Goal: Entertainment & Leisure: Browse casually

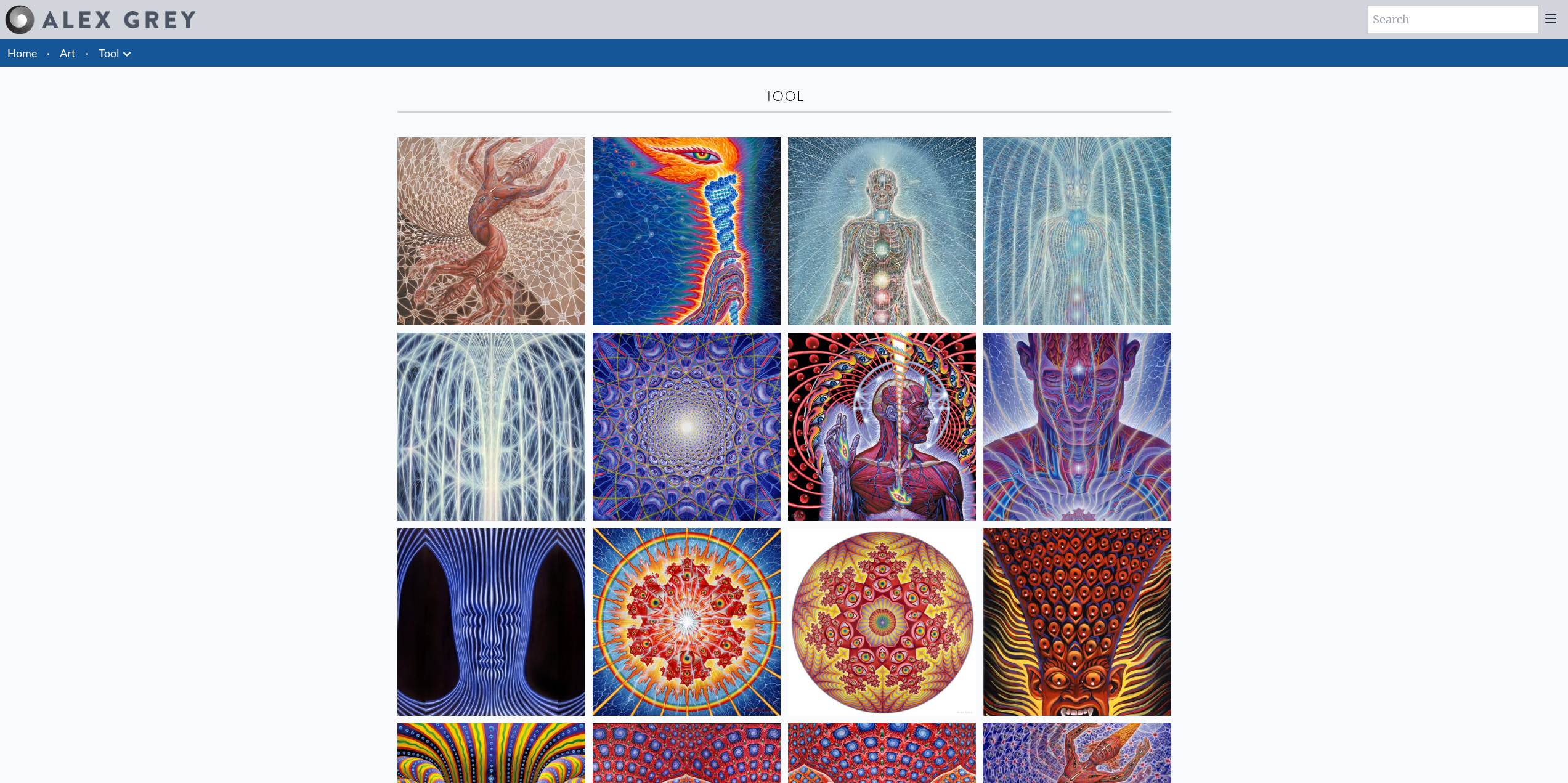
click at [64, 59] on link "Art" at bounding box center [67, 53] width 16 height 18
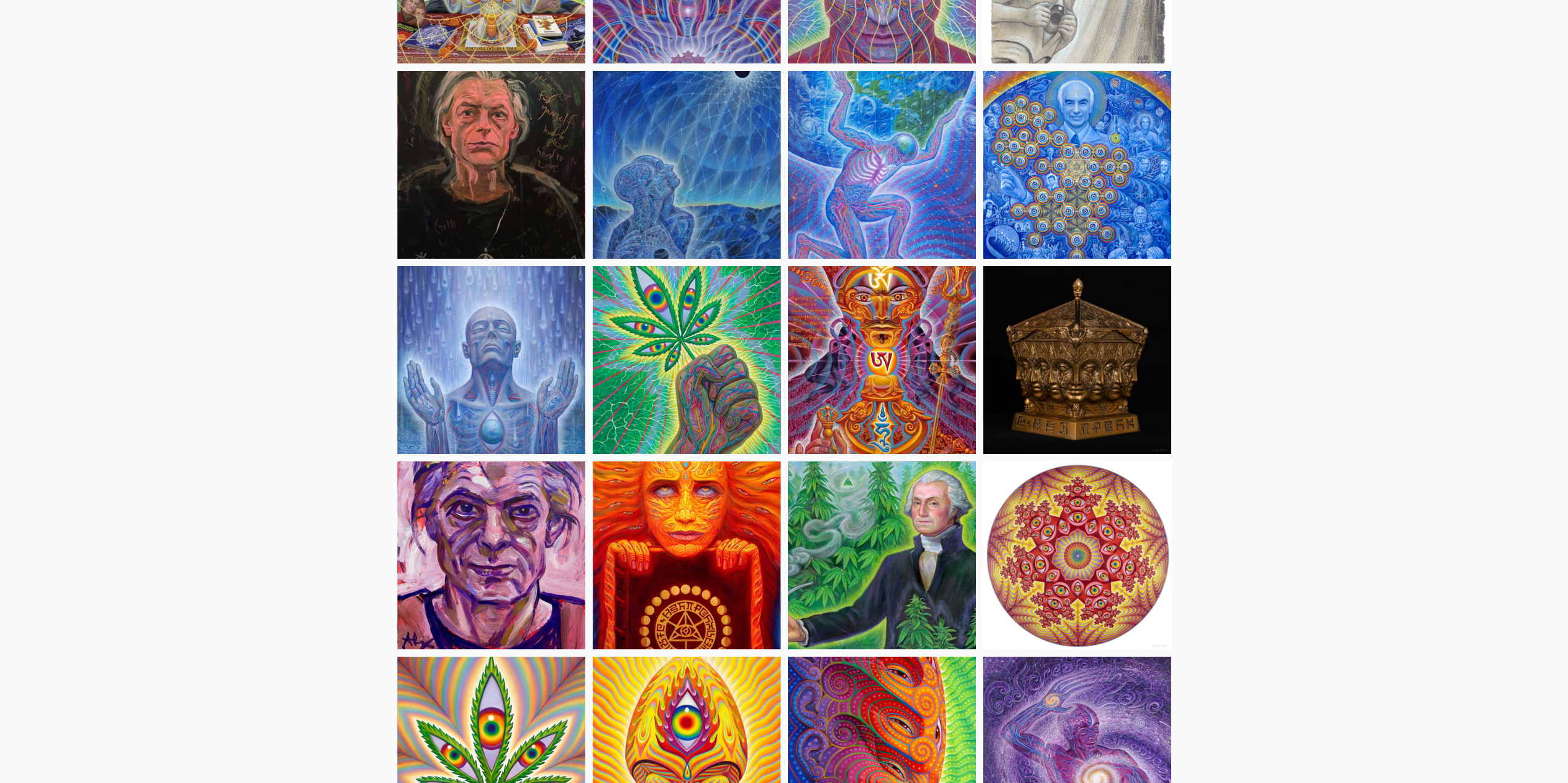
scroll to position [1725, 0]
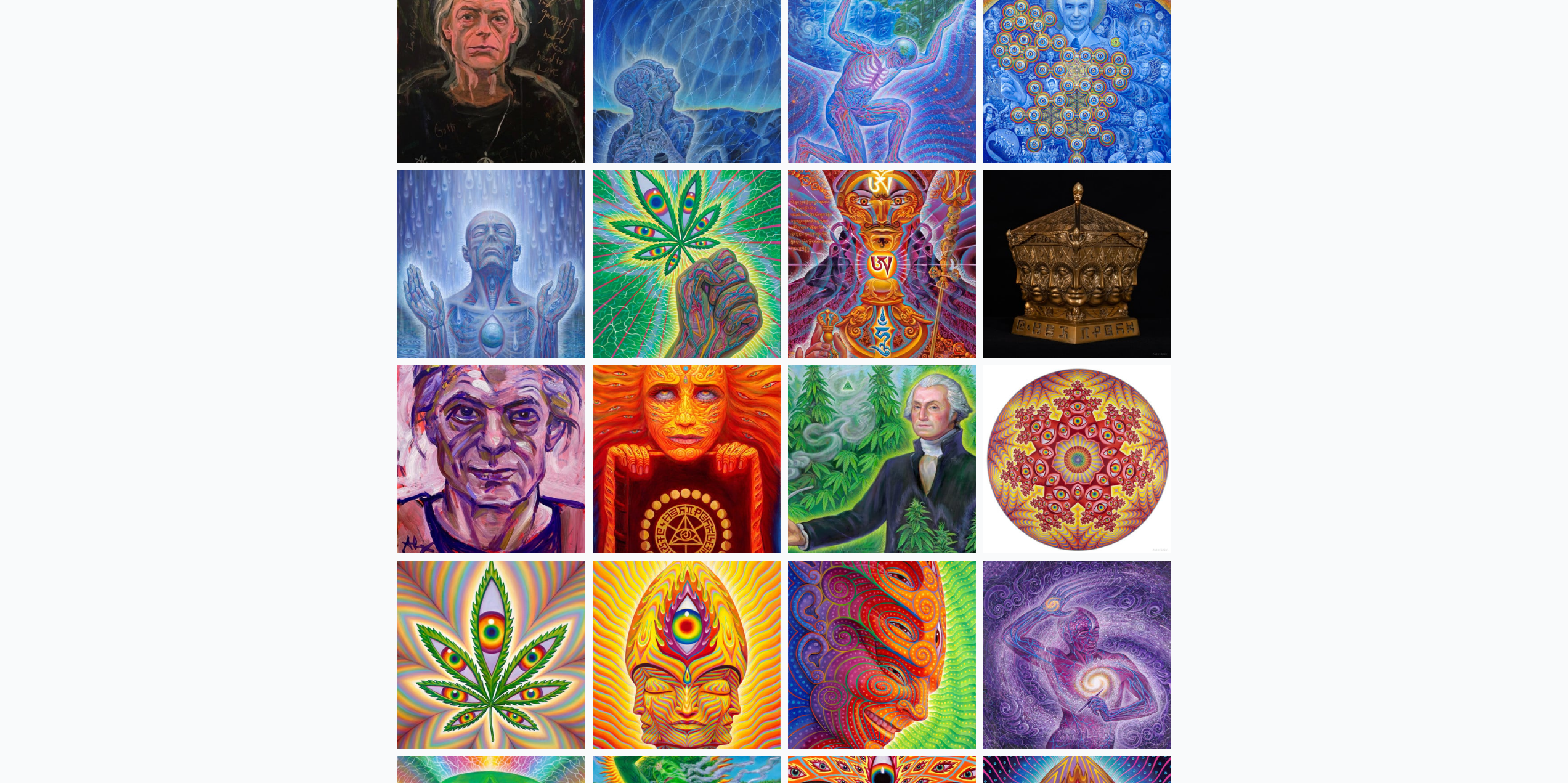
click at [877, 489] on img at bounding box center [882, 459] width 188 height 188
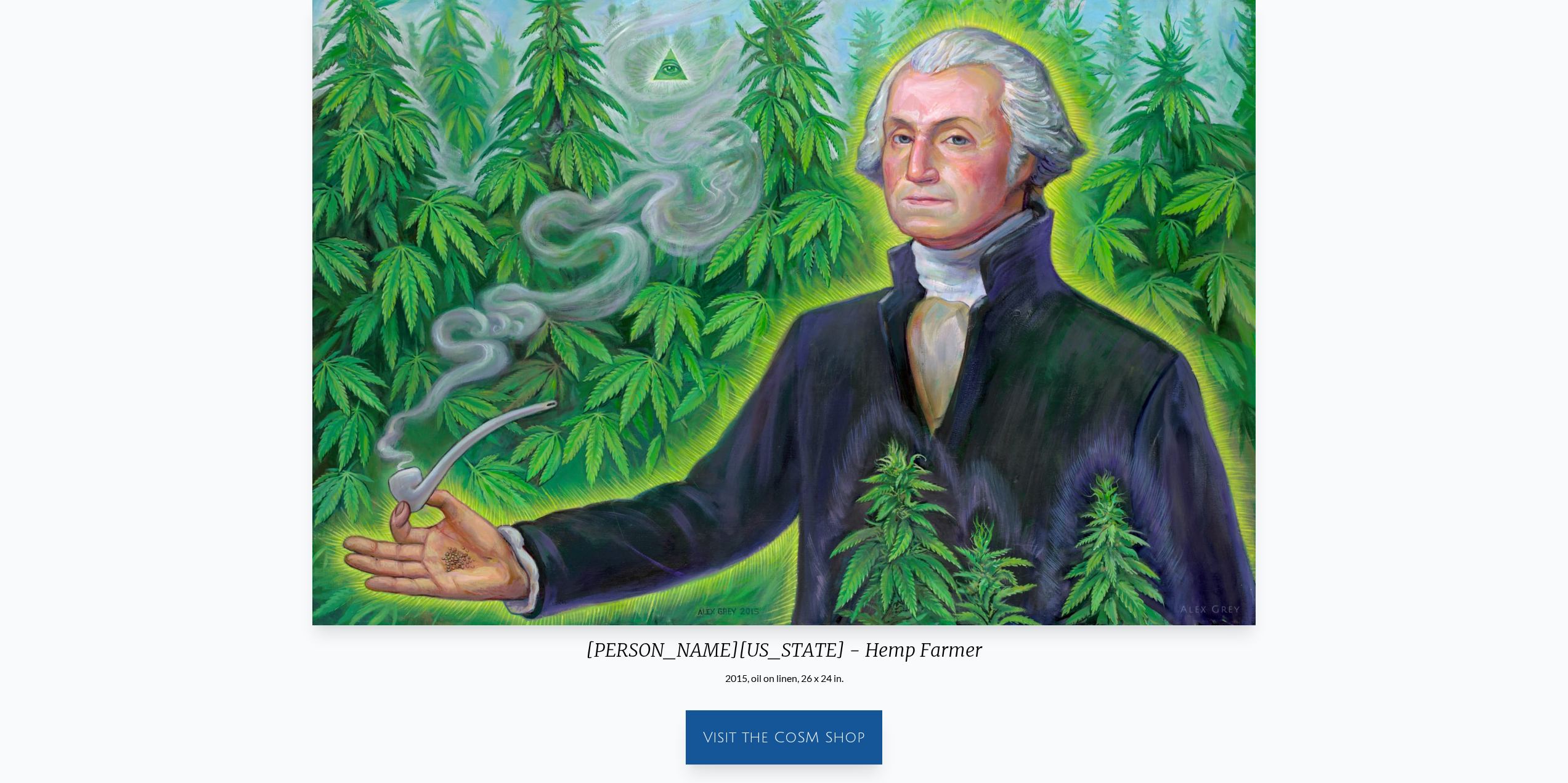
scroll to position [123, 0]
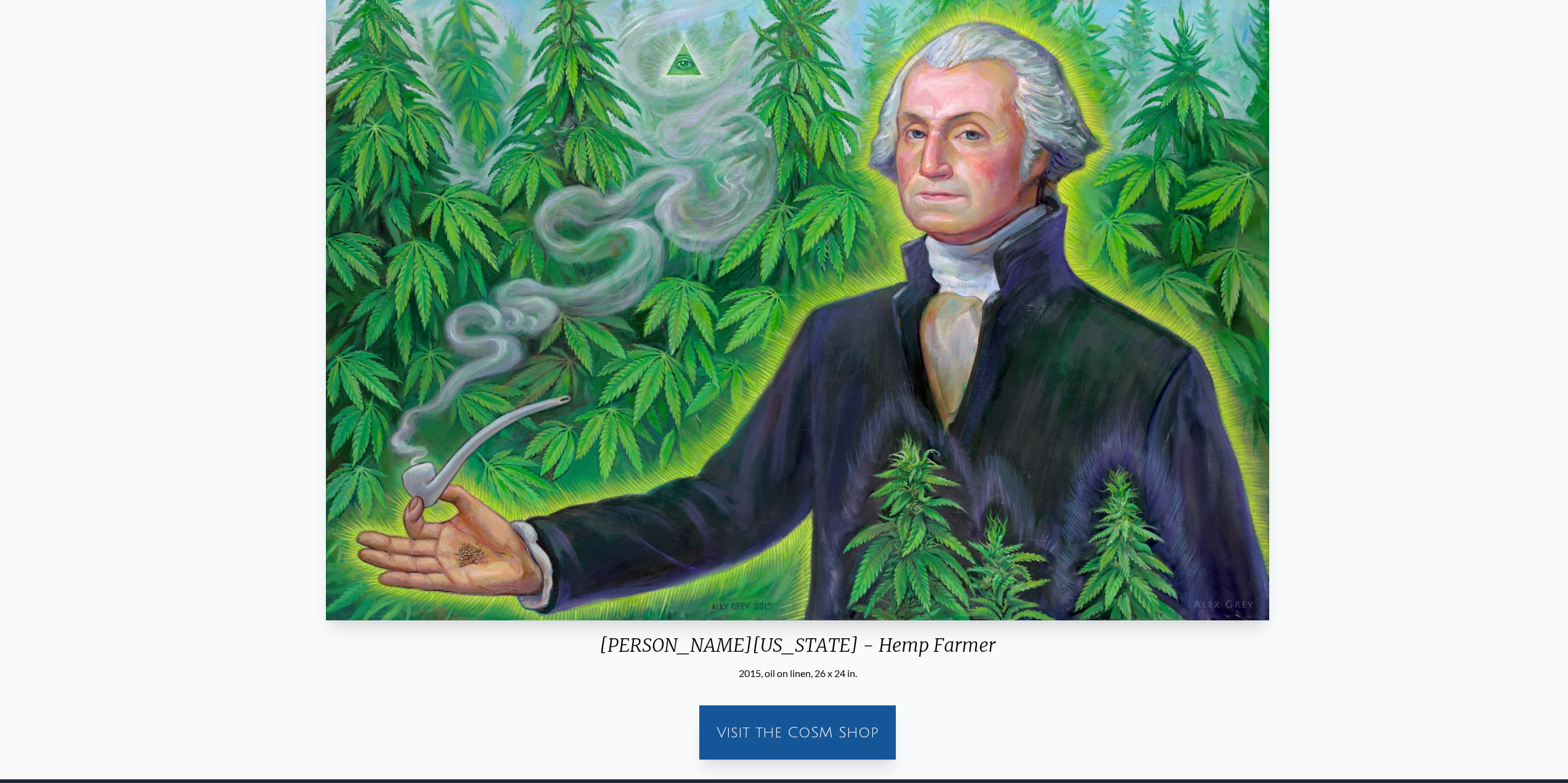
click at [752, 606] on img "7 / 15" at bounding box center [798, 307] width 943 height 626
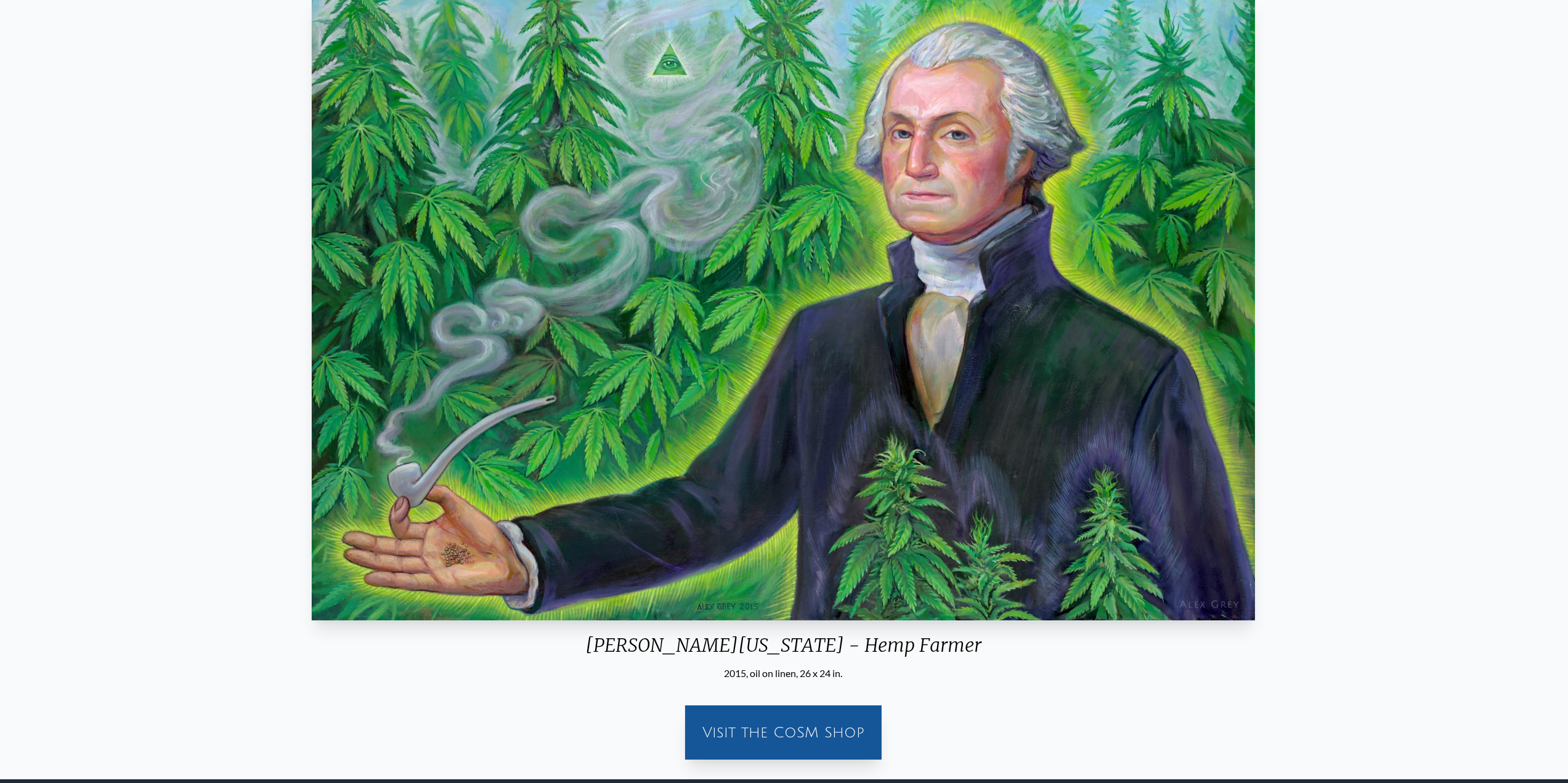
click at [734, 628] on div "[PERSON_NAME][US_STATE] - Hemp Farmer 2015, oil on linen, 26 x 24 in." at bounding box center [783, 334] width 953 height 692
